Goal: Task Accomplishment & Management: Use online tool/utility

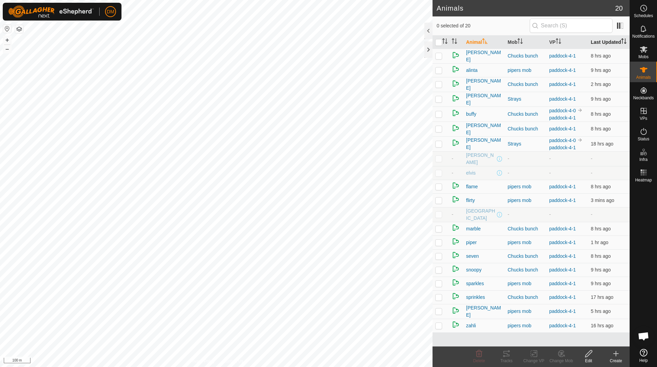
click at [592, 44] on th "Last Updated" at bounding box center [609, 42] width 42 height 13
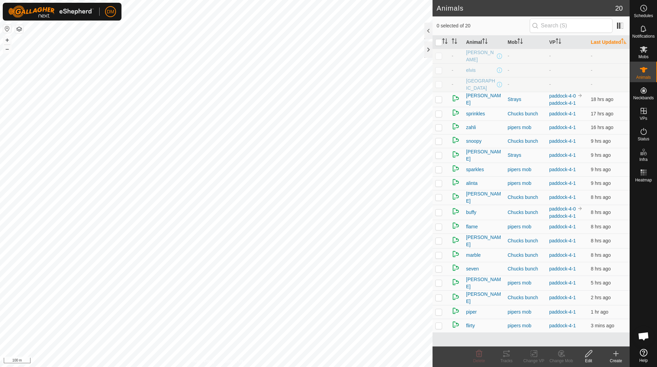
click at [592, 44] on th "Last Updated" at bounding box center [609, 42] width 42 height 13
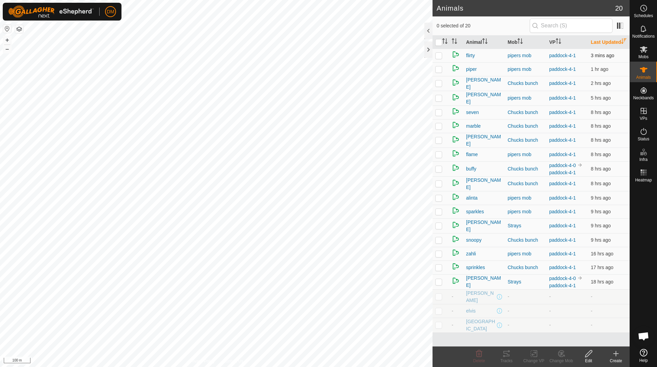
click at [439, 58] on p-checkbox at bounding box center [438, 55] width 7 height 5
click at [440, 58] on p-checkbox at bounding box center [438, 55] width 7 height 5
checkbox input "false"
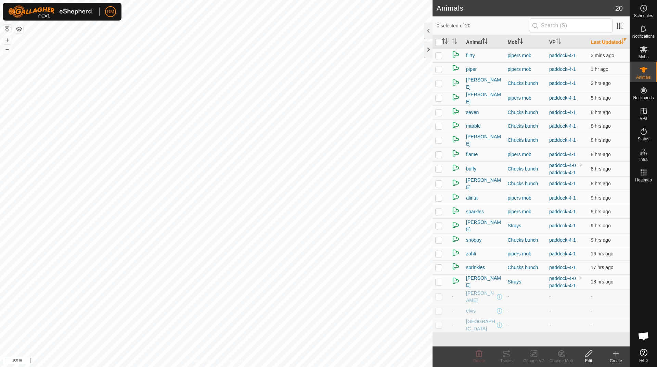
click at [441, 171] on p-checkbox at bounding box center [438, 168] width 7 height 5
checkbox input "true"
click at [506, 353] on icon at bounding box center [506, 353] width 8 height 8
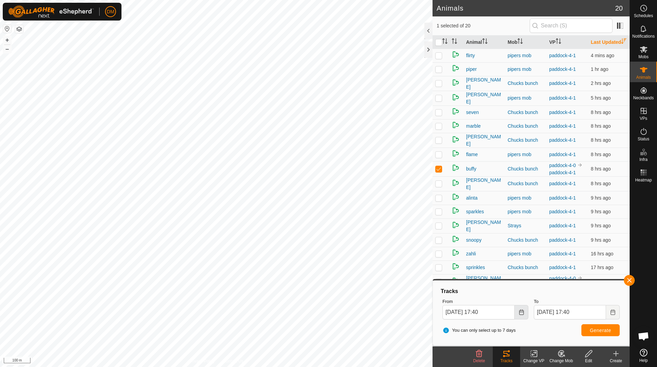
click at [519, 314] on icon "Choose Date" at bounding box center [521, 311] width 5 height 5
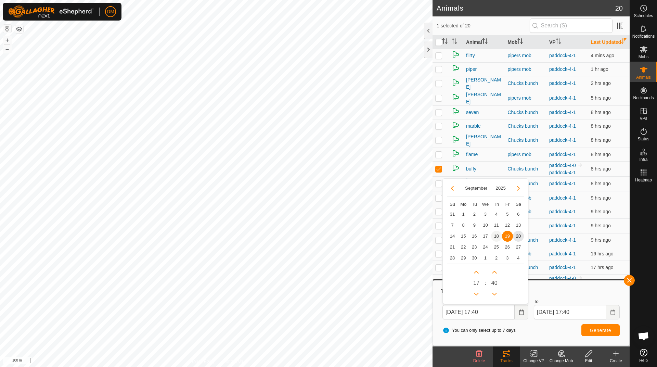
click at [495, 237] on span "18" at bounding box center [496, 236] width 11 height 11
type input "18 Sep, 2025 17:40"
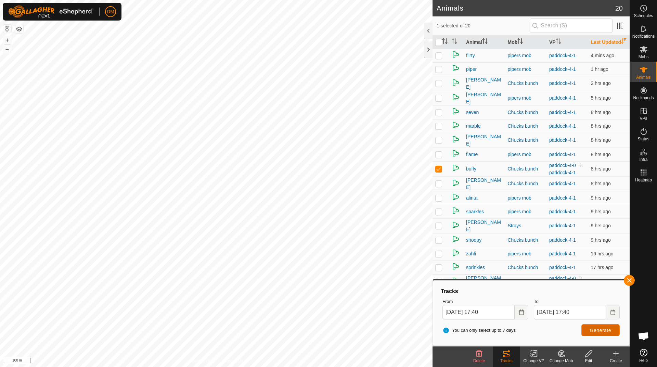
click at [597, 333] on button "Generate" at bounding box center [600, 330] width 38 height 12
